Goal: Navigation & Orientation: Find specific page/section

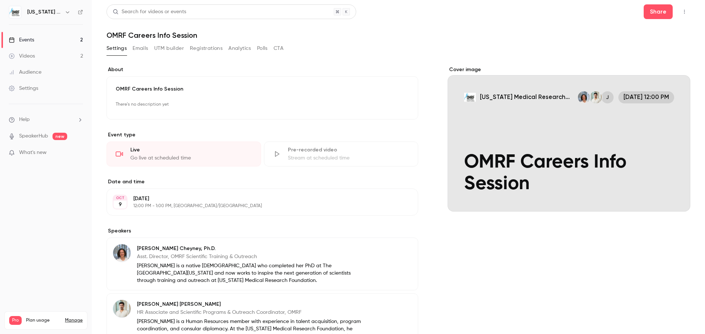
click at [31, 41] on div "Events" at bounding box center [21, 39] width 25 height 7
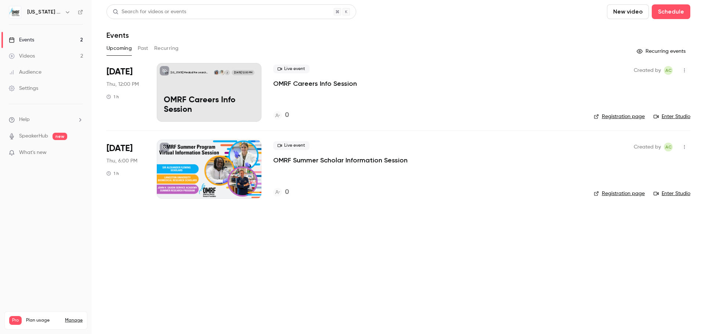
click at [211, 163] on div at bounding box center [209, 169] width 105 height 59
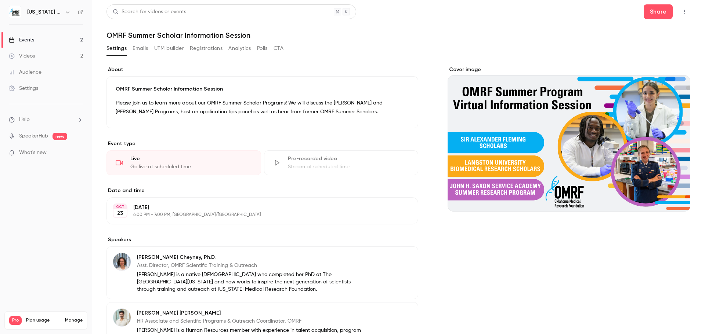
click at [618, 270] on div "Cover image" at bounding box center [568, 300] width 243 height 468
click at [420, 41] on div "Search for videos or events Share OMRF Summer Scholar Information Session Setti…" at bounding box center [398, 277] width 584 height 547
